Goal: Find specific page/section: Find specific page/section

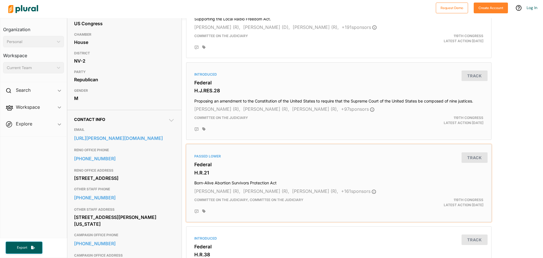
scroll to position [2, 0]
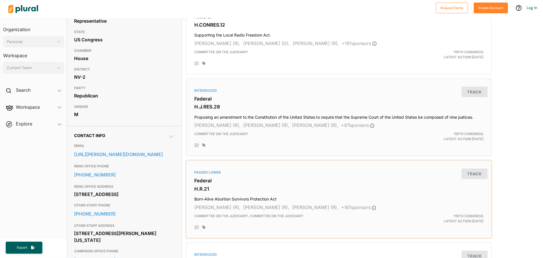
drag, startPoint x: 289, startPoint y: 203, endPoint x: 292, endPoint y: 199, distance: 5.5
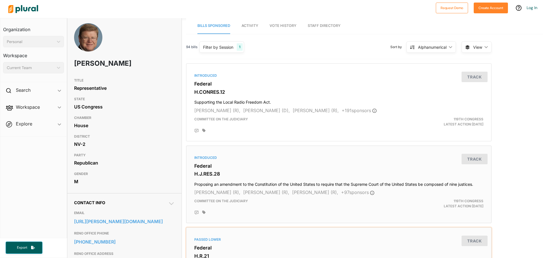
scroll to position [0, 0]
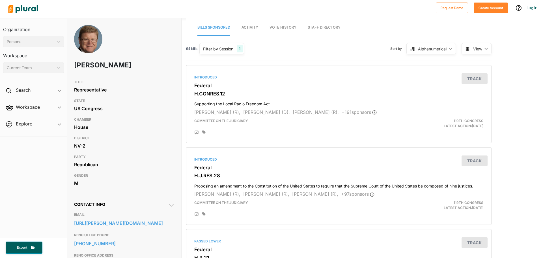
click at [284, 27] on span "Vote History" at bounding box center [282, 27] width 27 height 4
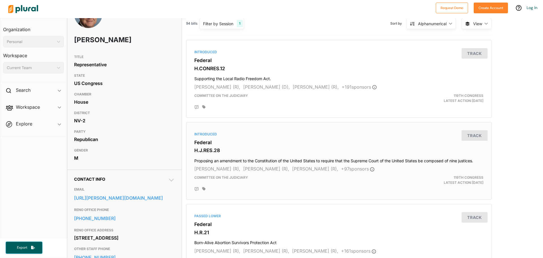
scroll to position [57, 0]
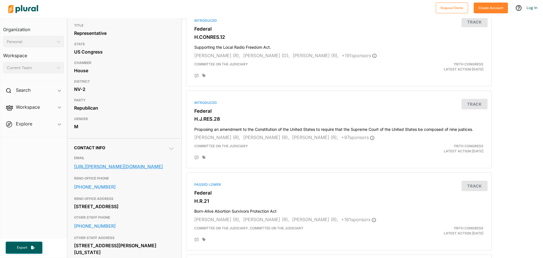
click at [114, 170] on link "[URL][PERSON_NAME][DOMAIN_NAME]" at bounding box center [124, 166] width 101 height 8
